Goal: Check status: Check status

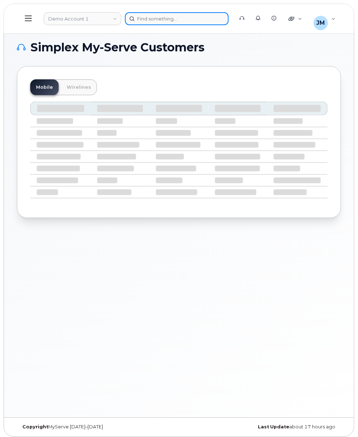
click at [150, 23] on div at bounding box center [177, 18] width 104 height 13
paste input "299083"
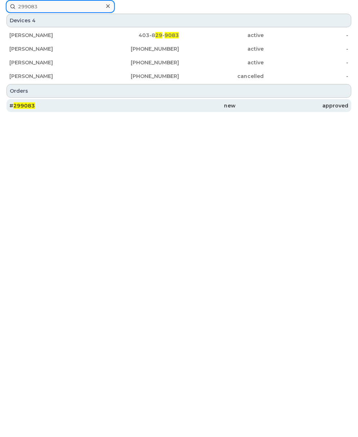
type input "299083"
click at [69, 109] on div "# 299083" at bounding box center [65, 105] width 113 height 7
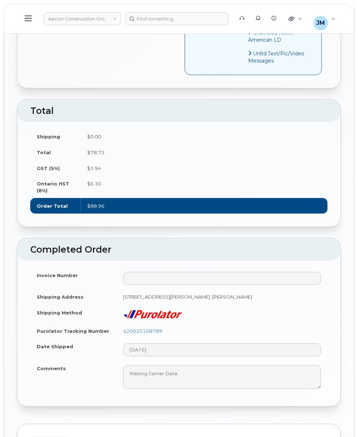
scroll to position [527, 0]
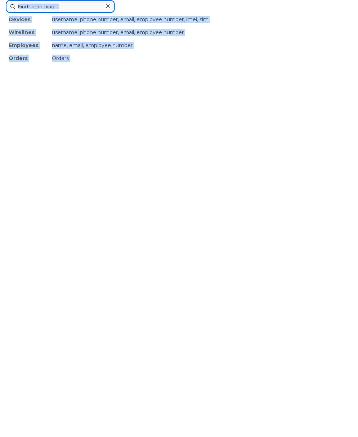
click at [149, 13] on div "Devices username, phone number, email, employee number, imei, sim Wirelines use…" at bounding box center [179, 6] width 346 height 13
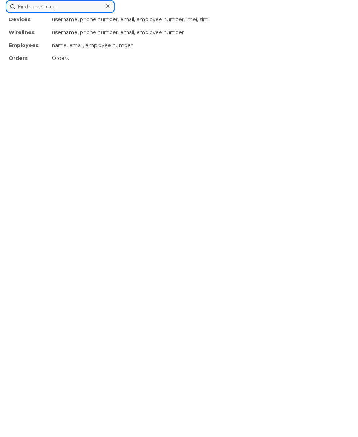
click at [33, 11] on input at bounding box center [60, 6] width 109 height 13
paste input "299087"
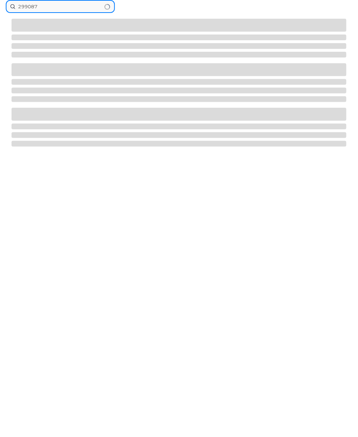
type input "299087"
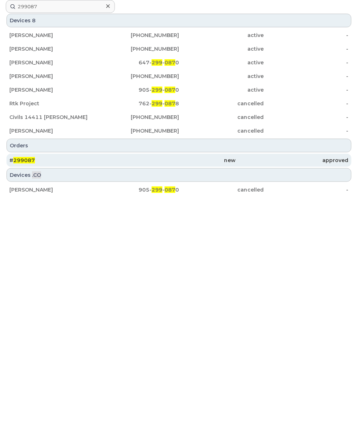
click at [65, 160] on div "# 299087" at bounding box center [65, 160] width 113 height 7
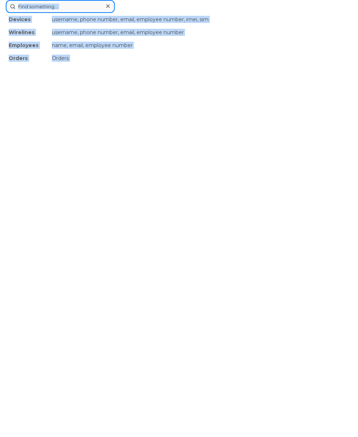
click at [152, 13] on div "Devices username, phone number, email, employee number, imei, sim Wirelines use…" at bounding box center [179, 6] width 346 height 13
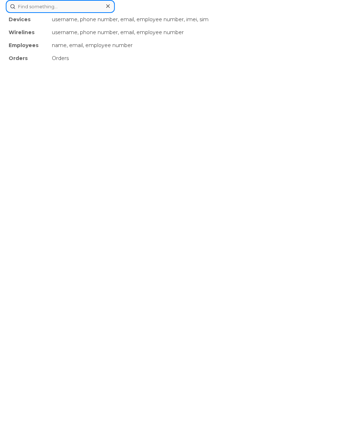
click at [53, 2] on input at bounding box center [60, 6] width 109 height 13
paste input "299439"
type input "299439"
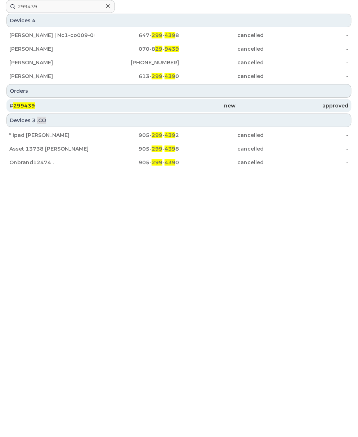
click at [107, 107] on div "# 299439" at bounding box center [65, 105] width 113 height 7
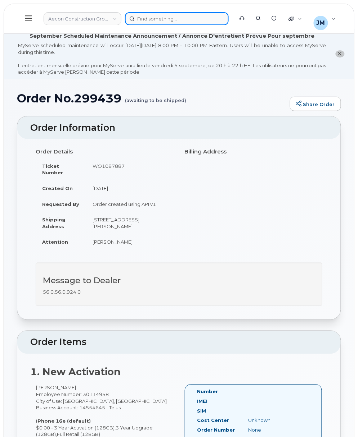
click at [139, 17] on div at bounding box center [177, 18] width 104 height 13
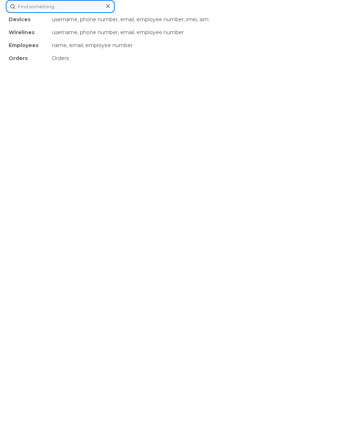
paste input "299419"
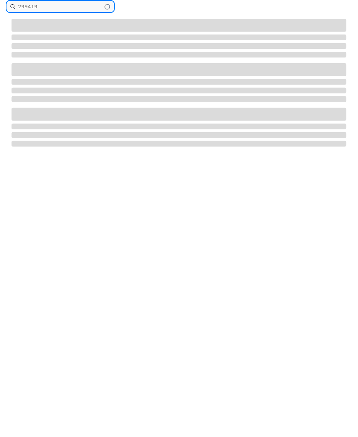
type input "299419"
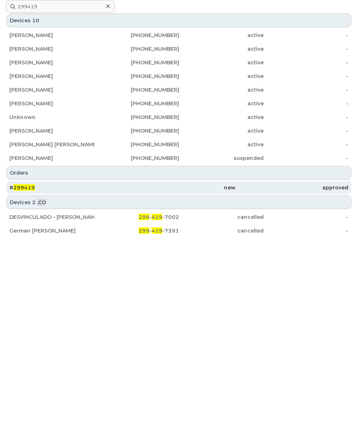
click at [57, 188] on div "# 299419" at bounding box center [65, 187] width 113 height 7
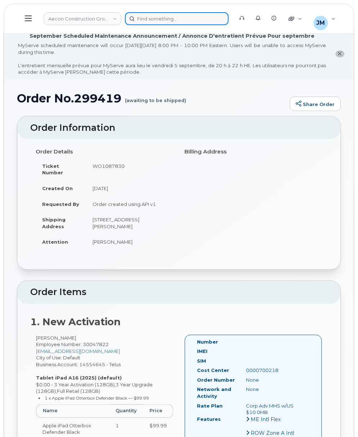
click at [149, 19] on div at bounding box center [177, 18] width 104 height 13
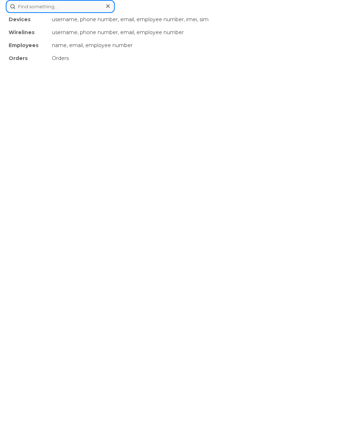
paste input "299082"
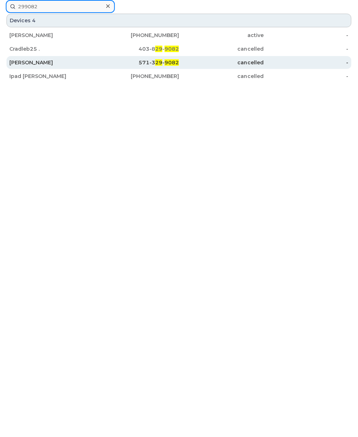
type input "299082"
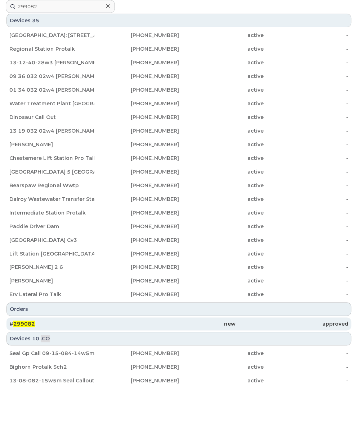
click at [46, 324] on div "# 299082" at bounding box center [65, 324] width 113 height 7
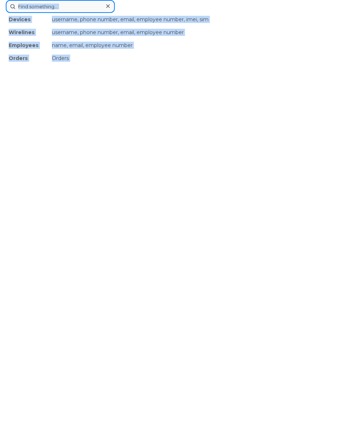
click at [170, 13] on div "Devices username, phone number, email, employee number, imei, sim Wirelines use…" at bounding box center [179, 6] width 346 height 13
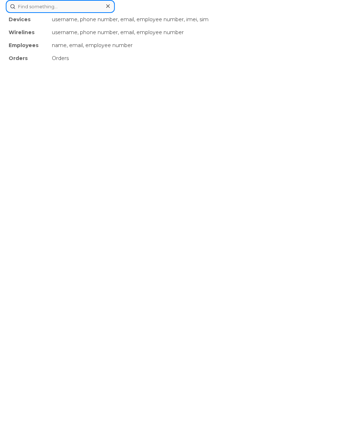
click at [69, 9] on input at bounding box center [60, 6] width 109 height 13
paste input "299425"
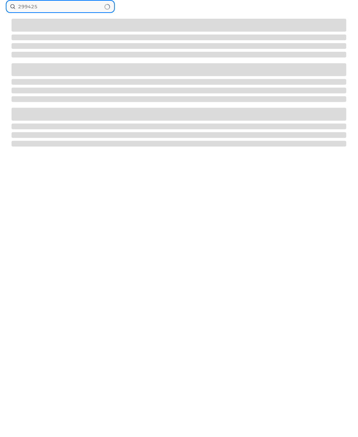
type input "299425"
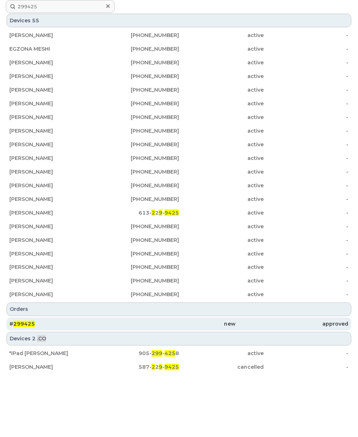
click at [36, 326] on div "# 299425" at bounding box center [65, 324] width 113 height 7
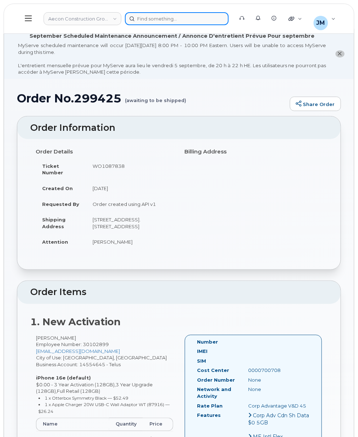
click at [171, 21] on div at bounding box center [177, 18] width 104 height 13
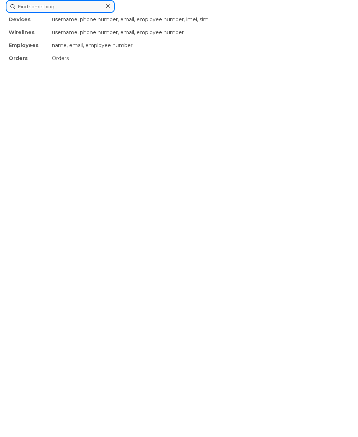
paste input "299086"
type input "299086"
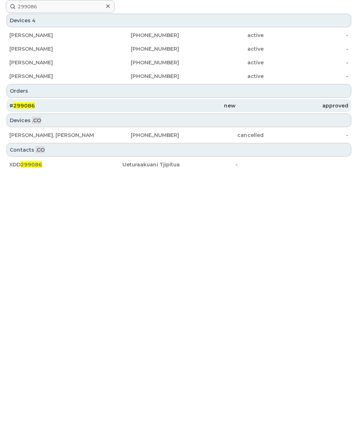
click at [90, 106] on div "# 299086" at bounding box center [65, 105] width 113 height 7
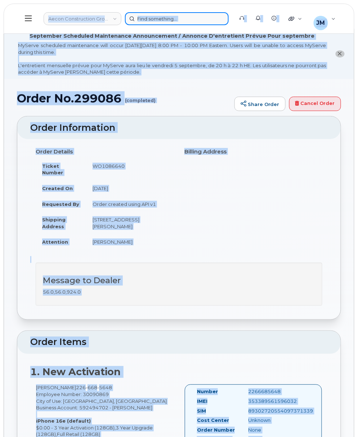
click at [179, 21] on div at bounding box center [177, 18] width 104 height 13
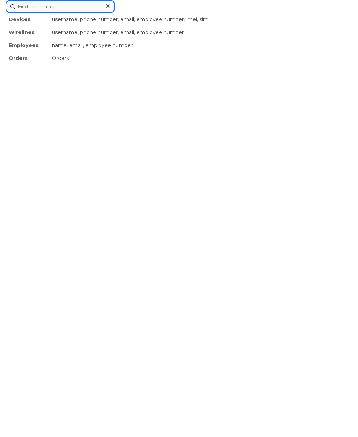
click at [86, 10] on input at bounding box center [60, 6] width 109 height 13
paste input "299085"
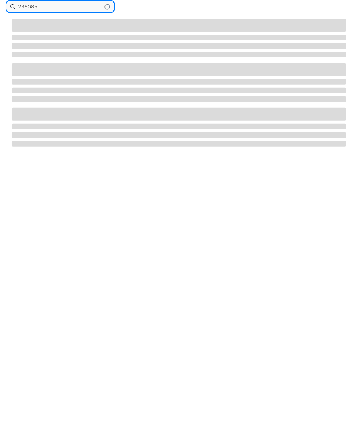
type input "299085"
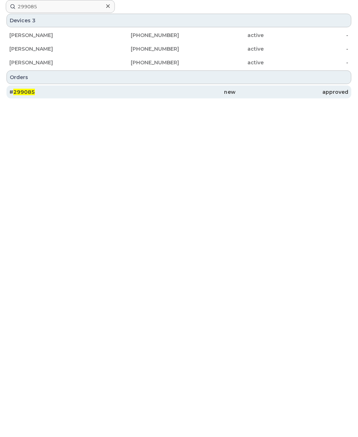
click at [67, 91] on div "# 299085" at bounding box center [65, 92] width 113 height 7
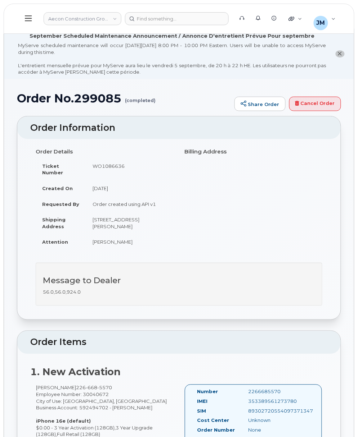
click at [87, 196] on td "Order created using API v1" at bounding box center [129, 204] width 87 height 16
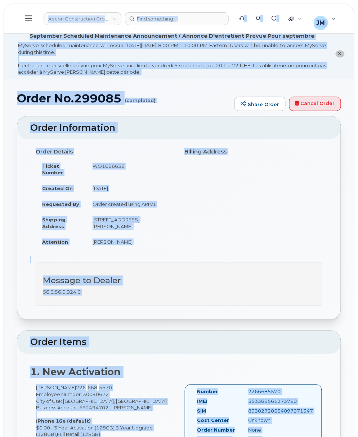
copy body "Lorem Ipsumdolorsi Ametc Adi Elitsed Doeius Temporinc Utla Etdolorema Aliquae /…"
click at [170, 21] on div at bounding box center [177, 18] width 104 height 13
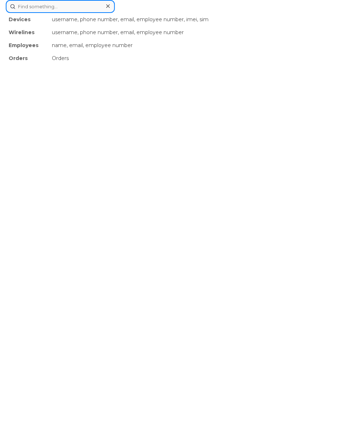
click at [77, 9] on input at bounding box center [60, 6] width 109 height 13
paste input "299081"
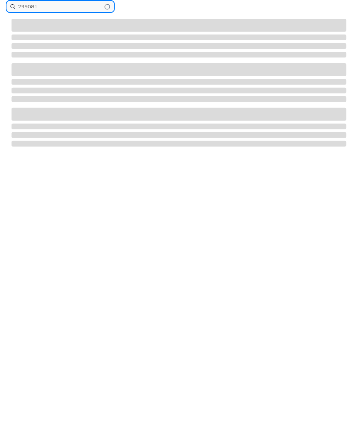
type input "299081"
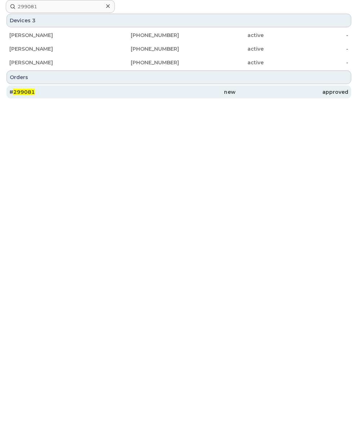
click at [130, 92] on div "new" at bounding box center [178, 92] width 113 height 7
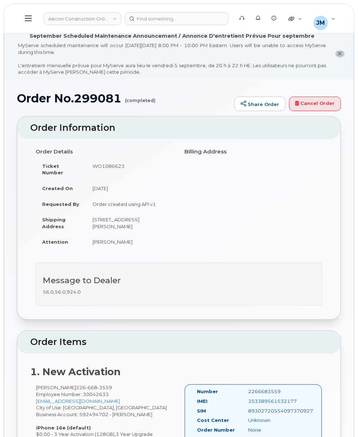
click at [128, 114] on div "Order No.299081 (completed) Share Order Cancel Order" at bounding box center [179, 104] width 324 height 24
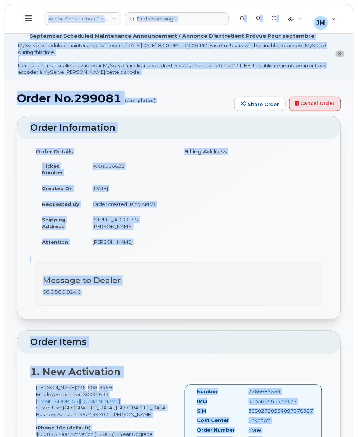
copy body "Lorem Ipsumdolorsi Ametc Adi Elitsed Doeius Temporinc Utla Etdolorema Aliquae /…"
click at [140, 21] on div at bounding box center [177, 18] width 104 height 13
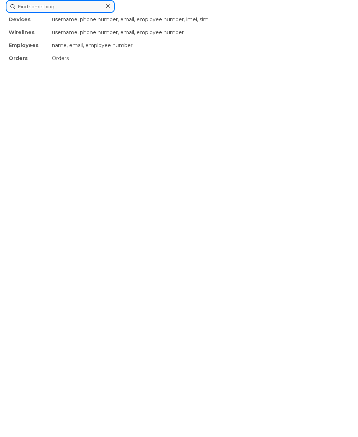
click at [76, 8] on input at bounding box center [60, 6] width 109 height 13
paste input "299084"
type input "299084"
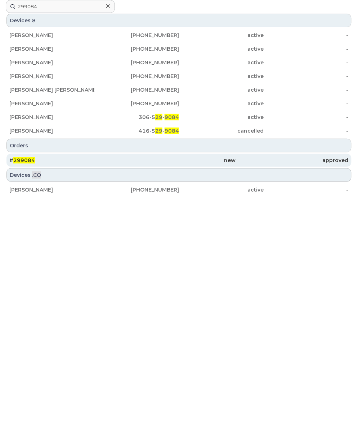
click at [119, 163] on div "# 299084" at bounding box center [65, 160] width 113 height 7
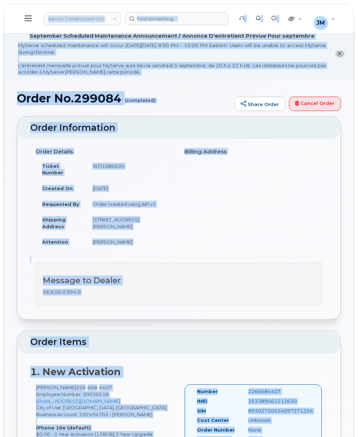
copy body "Aecon Construction Group Inc Support Alerts Knowledge Base Quicklinks Suspend /…"
click at [158, 20] on div at bounding box center [177, 18] width 104 height 13
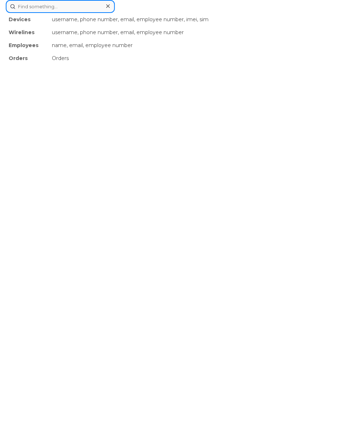
click at [62, 8] on input at bounding box center [60, 6] width 109 height 13
paste input "299418"
type input "299418"
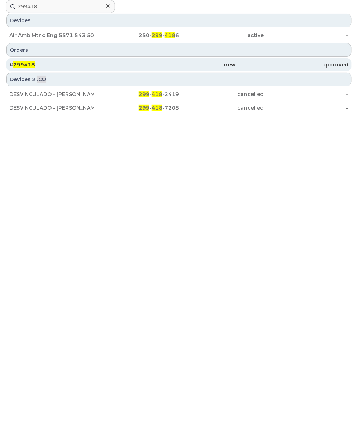
click at [131, 65] on div "new" at bounding box center [178, 64] width 113 height 7
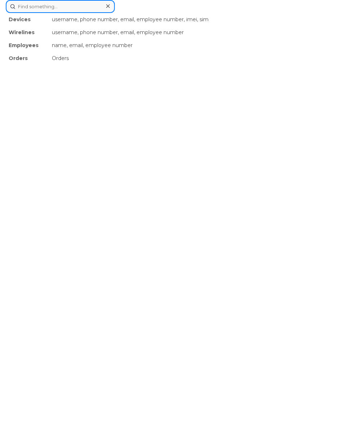
click at [146, 13] on div "Devices username, phone number, email, employee number, imei, sim Wirelines use…" at bounding box center [179, 6] width 346 height 13
click at [68, 7] on input at bounding box center [60, 6] width 109 height 13
paste input "299455"
type input "299455"
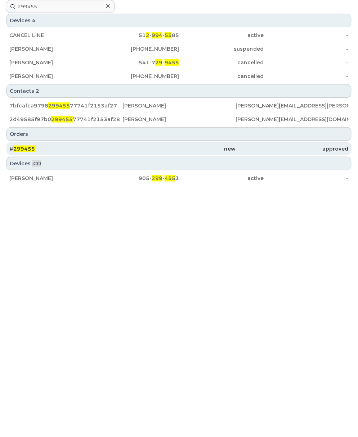
click at [83, 150] on div "# 299455" at bounding box center [65, 148] width 113 height 7
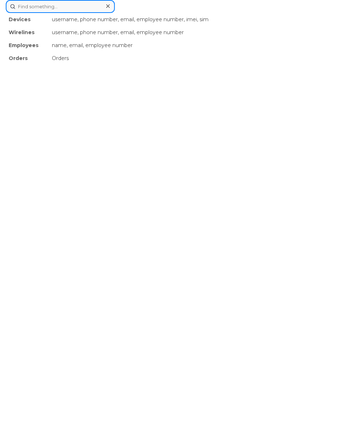
click at [148, 13] on div "Devices username, phone number, email, employee number, imei, sim Wirelines use…" at bounding box center [179, 6] width 346 height 13
click at [62, 9] on input at bounding box center [60, 6] width 109 height 13
paste input "299482"
type input "299482"
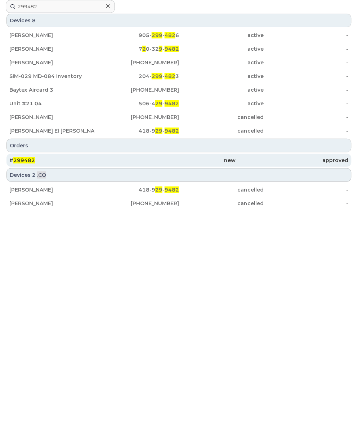
click at [65, 162] on div "# 299482" at bounding box center [65, 160] width 113 height 7
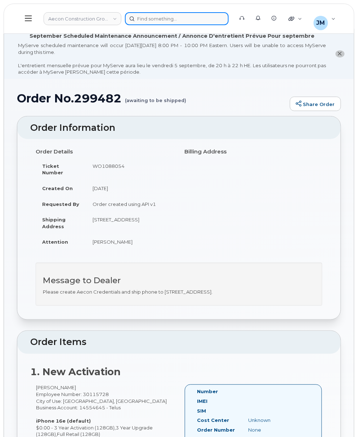
click at [159, 19] on div at bounding box center [177, 18] width 104 height 13
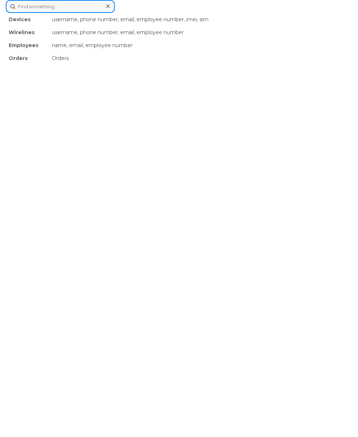
click at [64, 12] on input at bounding box center [60, 6] width 109 height 13
paste input "299080"
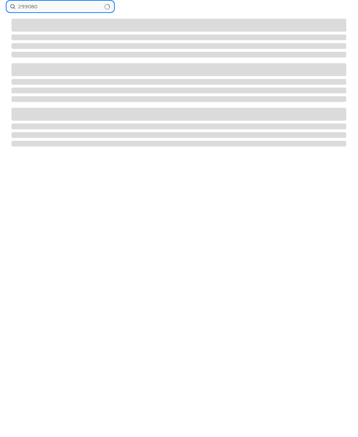
type input "299080"
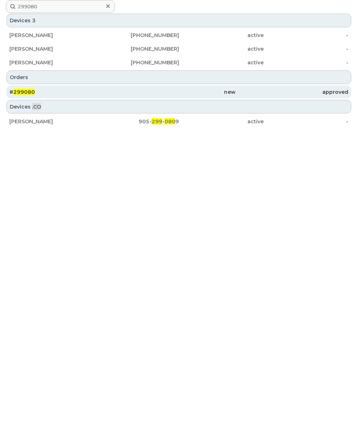
click at [63, 91] on div "# 299080" at bounding box center [65, 92] width 113 height 7
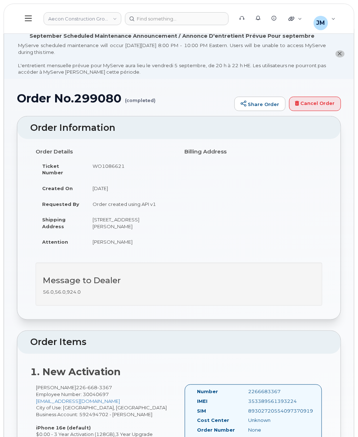
click at [157, 149] on div "Order Details Ticket Number WO1086621 Created On August 25, 2025 Requested By O…" at bounding box center [104, 201] width 149 height 110
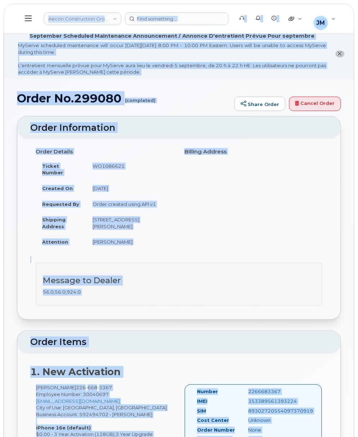
copy body "Lorem Ipsumdolorsi Ametc Adi Elitsed Doeius Temporinc Utla Etdolorema Aliquae /…"
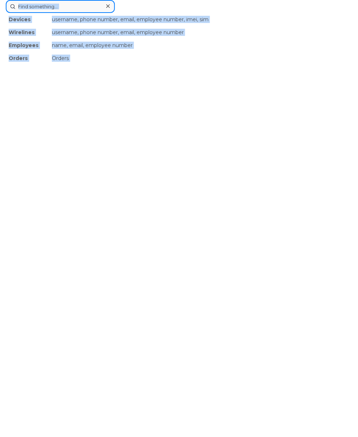
click at [173, 13] on div "Devices username, phone number, email, employee number, imei, sim Wirelines use…" at bounding box center [179, 6] width 346 height 13
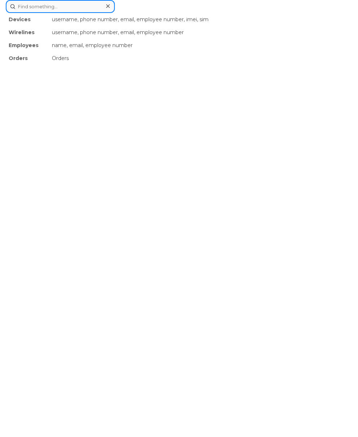
click at [68, 4] on input at bounding box center [60, 6] width 109 height 13
paste input "299079"
type input "299079"
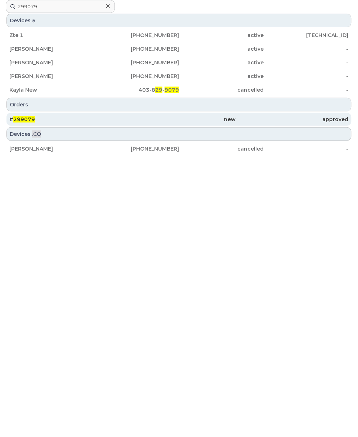
click at [80, 122] on div "# 299079" at bounding box center [65, 119] width 113 height 7
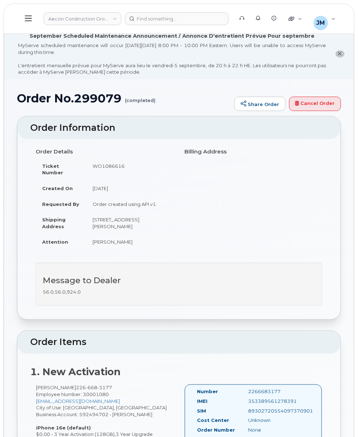
click at [84, 115] on div "Order No.299079 (completed) Share Order Cancel Order" at bounding box center [179, 104] width 324 height 24
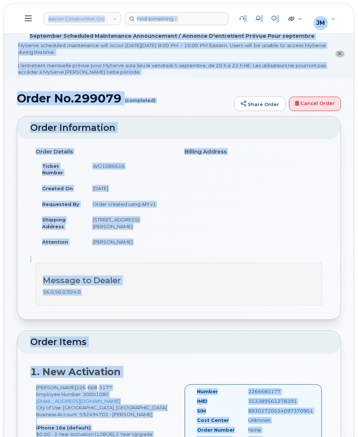
copy body "Lorem Ipsumdolorsi Ametc Adi Elitsed Doeius Temporinc Utla Etdolorema Aliquae /…"
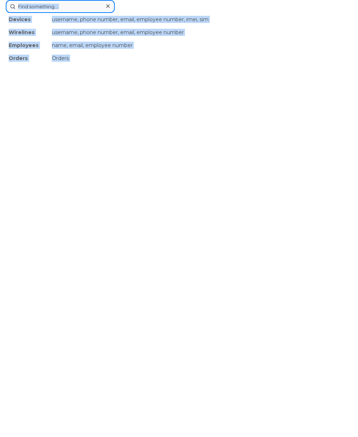
click at [186, 13] on div "Devices username, phone number, email, employee number, imei, sim Wirelines use…" at bounding box center [179, 6] width 346 height 13
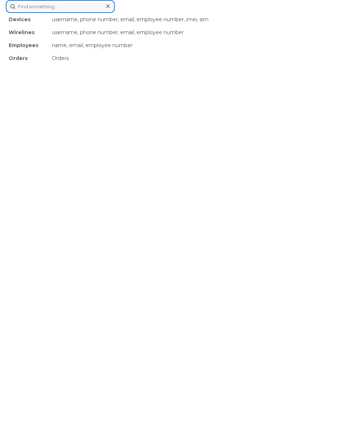
click at [59, 6] on input at bounding box center [60, 6] width 109 height 13
paste input "299396"
type input "299396"
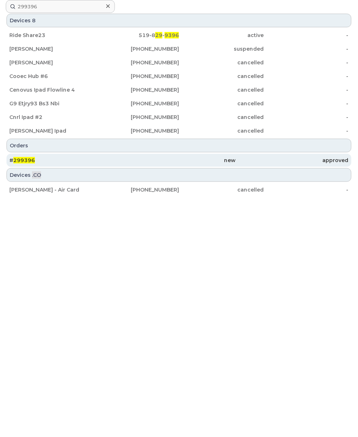
click at [56, 158] on div "# 299396" at bounding box center [65, 160] width 113 height 7
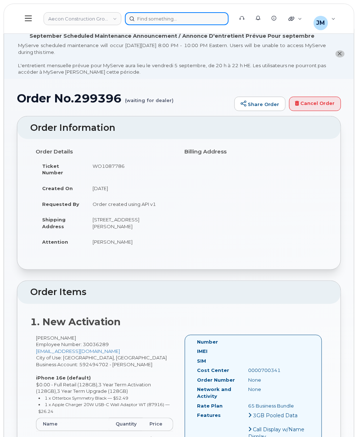
click at [164, 21] on div at bounding box center [177, 18] width 104 height 13
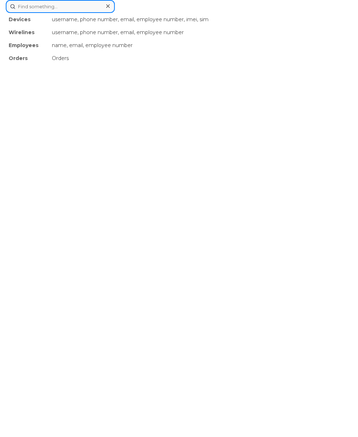
paste input "299454"
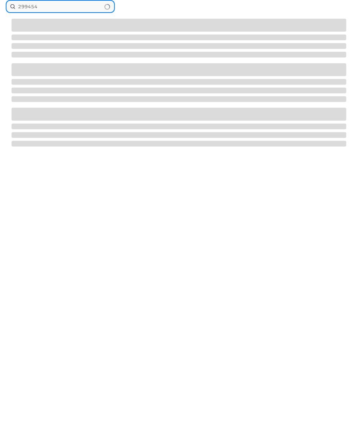
type input "299454"
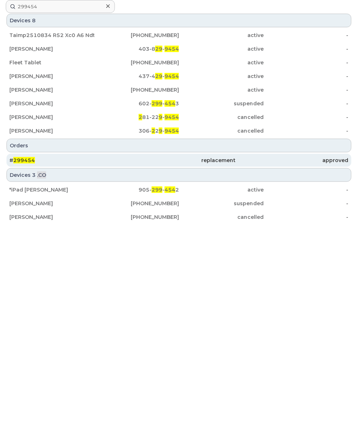
click at [65, 160] on div "# 299454" at bounding box center [65, 160] width 113 height 7
